Goal: Task Accomplishment & Management: Manage account settings

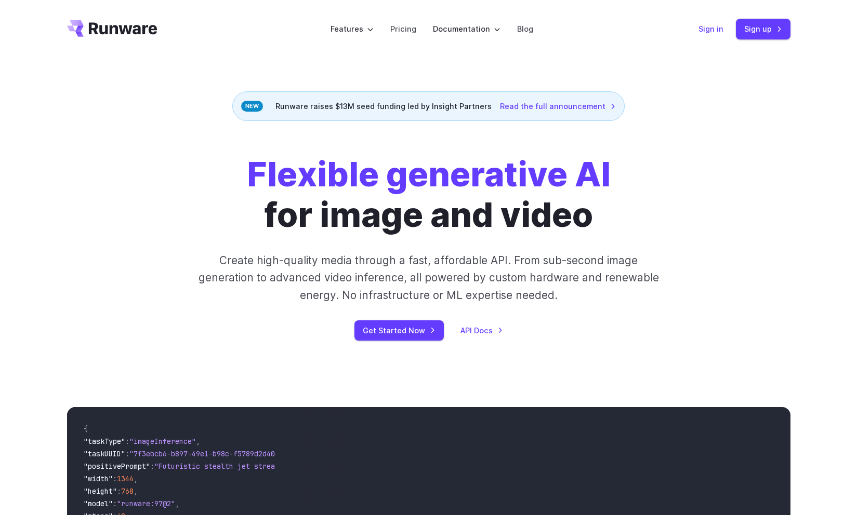
click at [713, 29] on link "Sign in" at bounding box center [710, 29] width 25 height 12
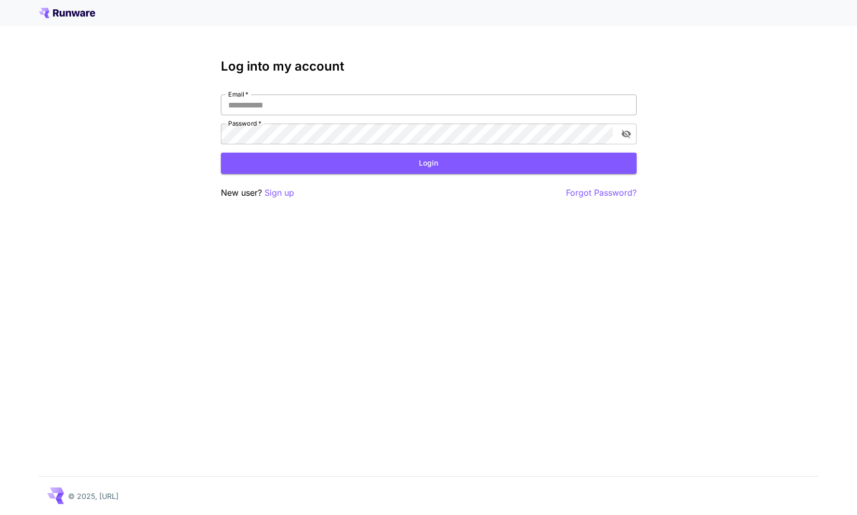
click at [320, 108] on input "Email   *" at bounding box center [429, 105] width 416 height 21
type input "**********"
click button "Login" at bounding box center [429, 163] width 416 height 21
click at [58, 8] on icon at bounding box center [67, 13] width 56 height 10
click at [42, 179] on div "Log into my account Email   * Email   * Password   * Password   * Login New use…" at bounding box center [428, 257] width 857 height 515
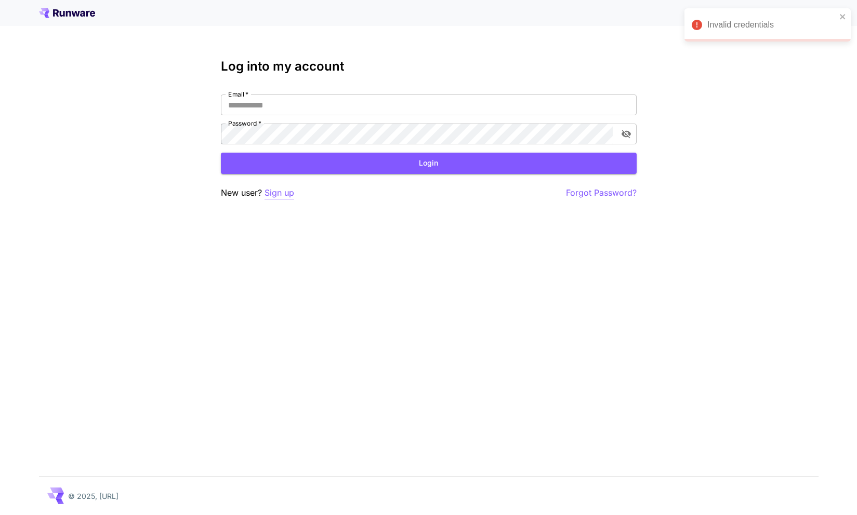
click at [289, 189] on p "Sign up" at bounding box center [279, 193] width 30 height 13
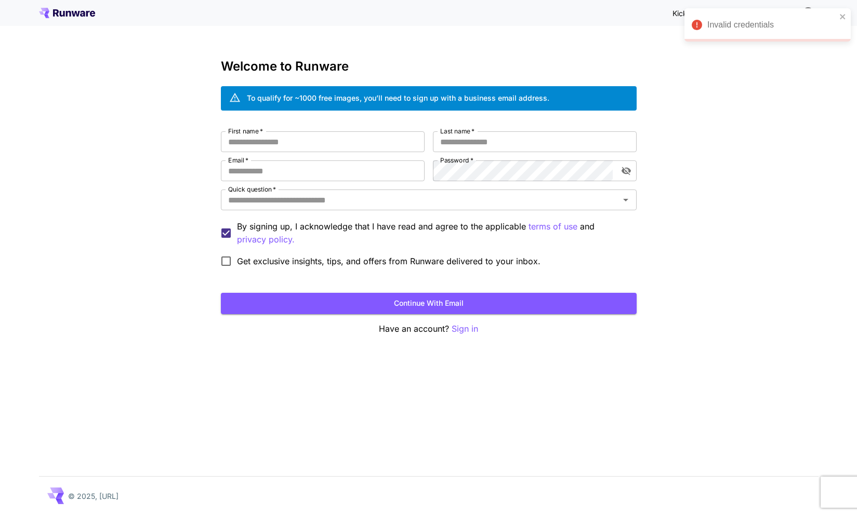
click at [89, 15] on icon at bounding box center [67, 13] width 56 height 10
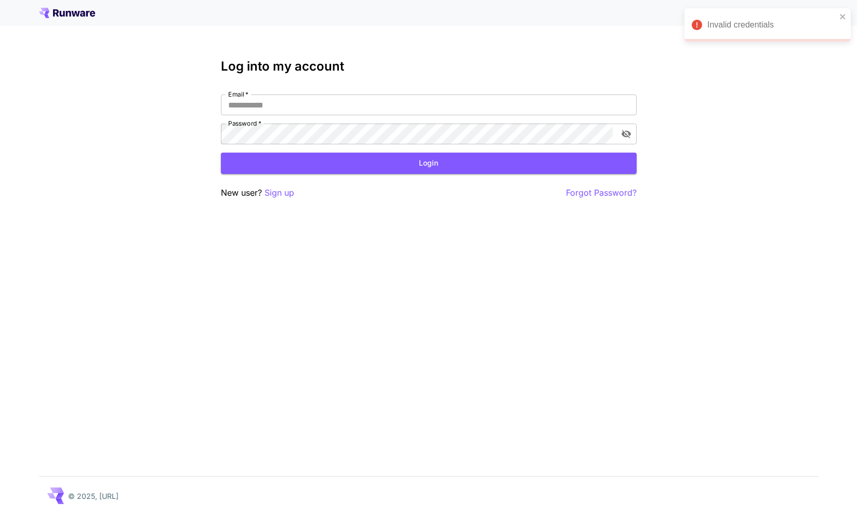
click at [89, 15] on icon at bounding box center [67, 13] width 56 height 10
